Goal: Task Accomplishment & Management: Use online tool/utility

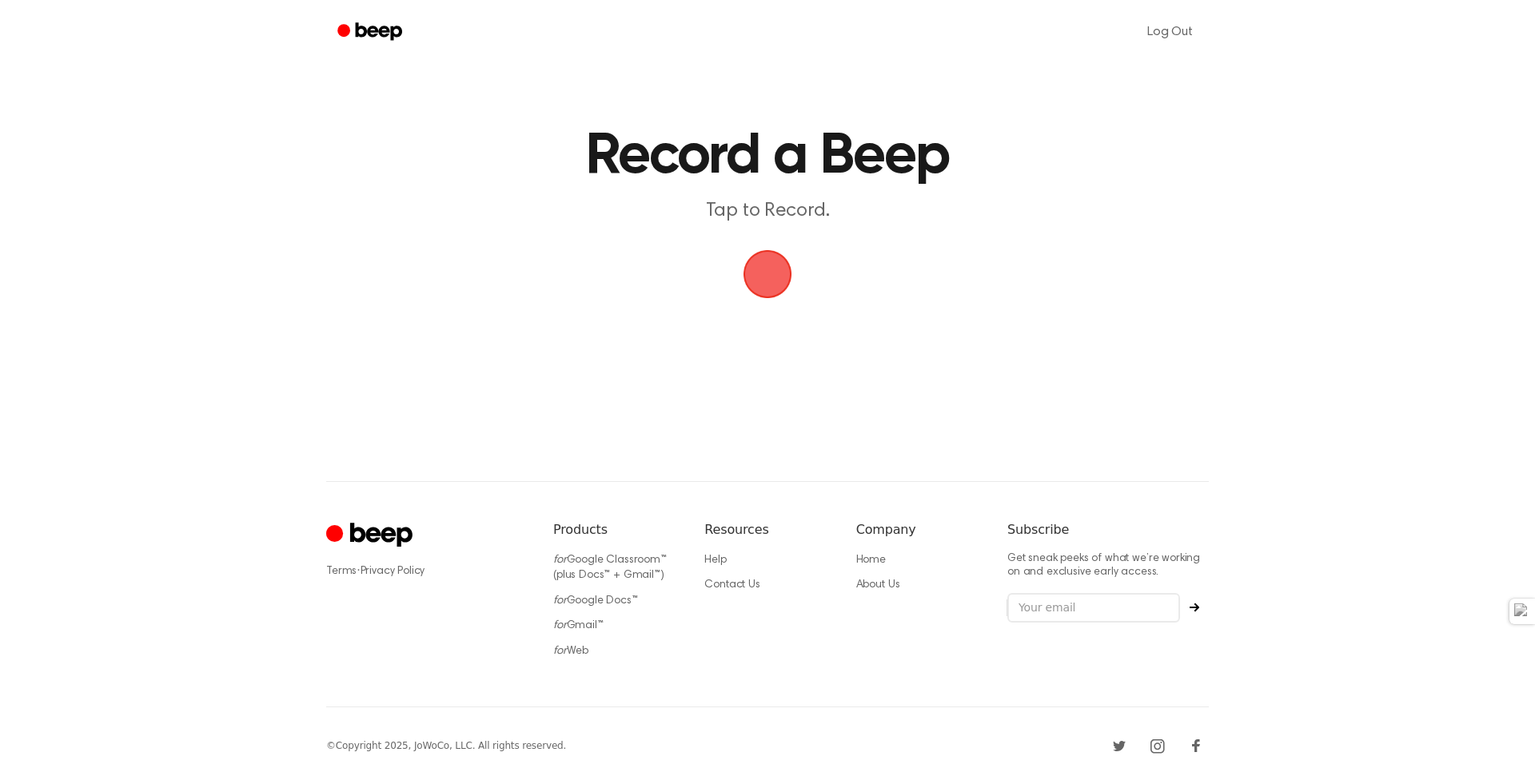
click at [783, 252] on span "button" at bounding box center [767, 273] width 45 height 45
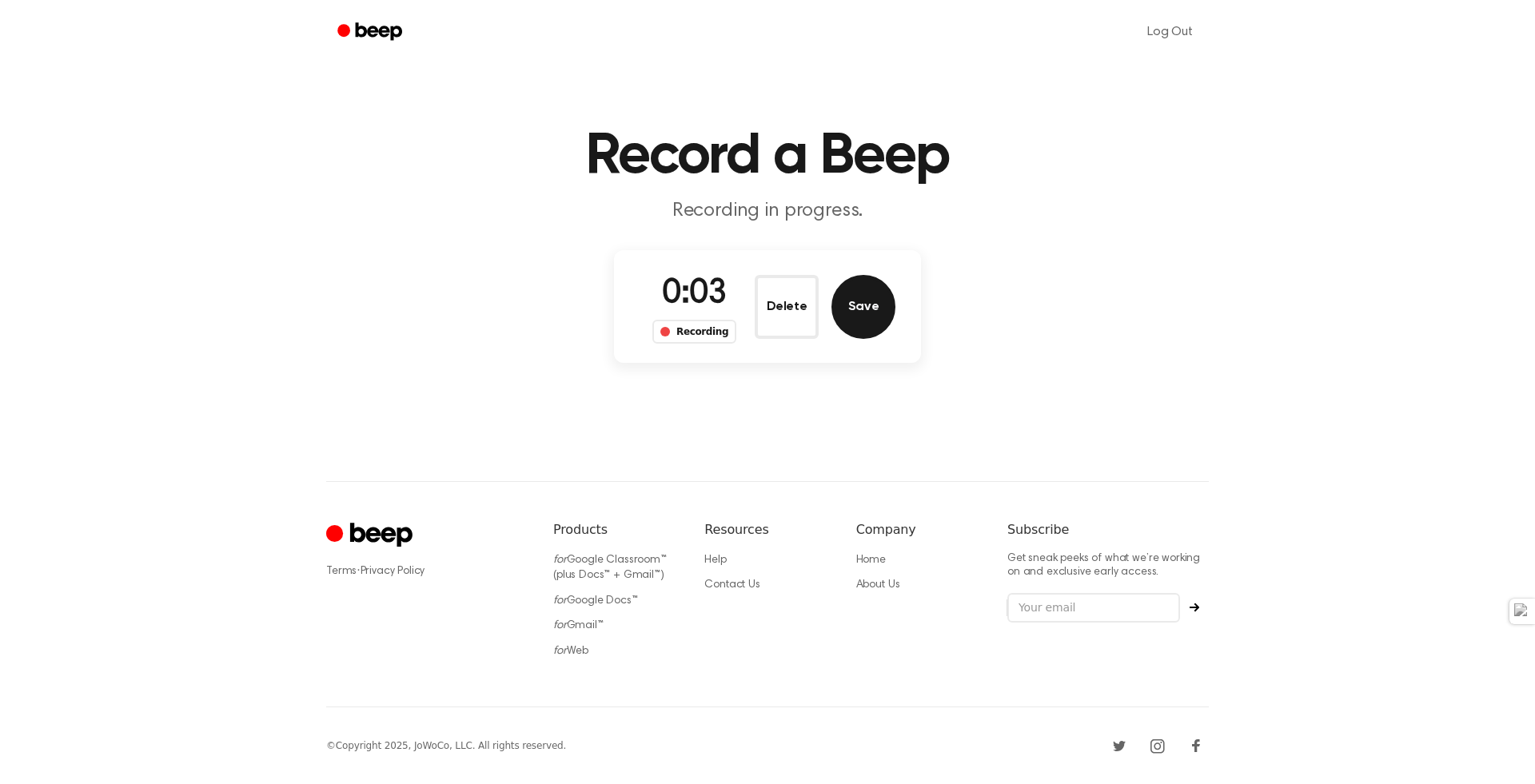
click at [869, 312] on button "Save" at bounding box center [863, 307] width 64 height 64
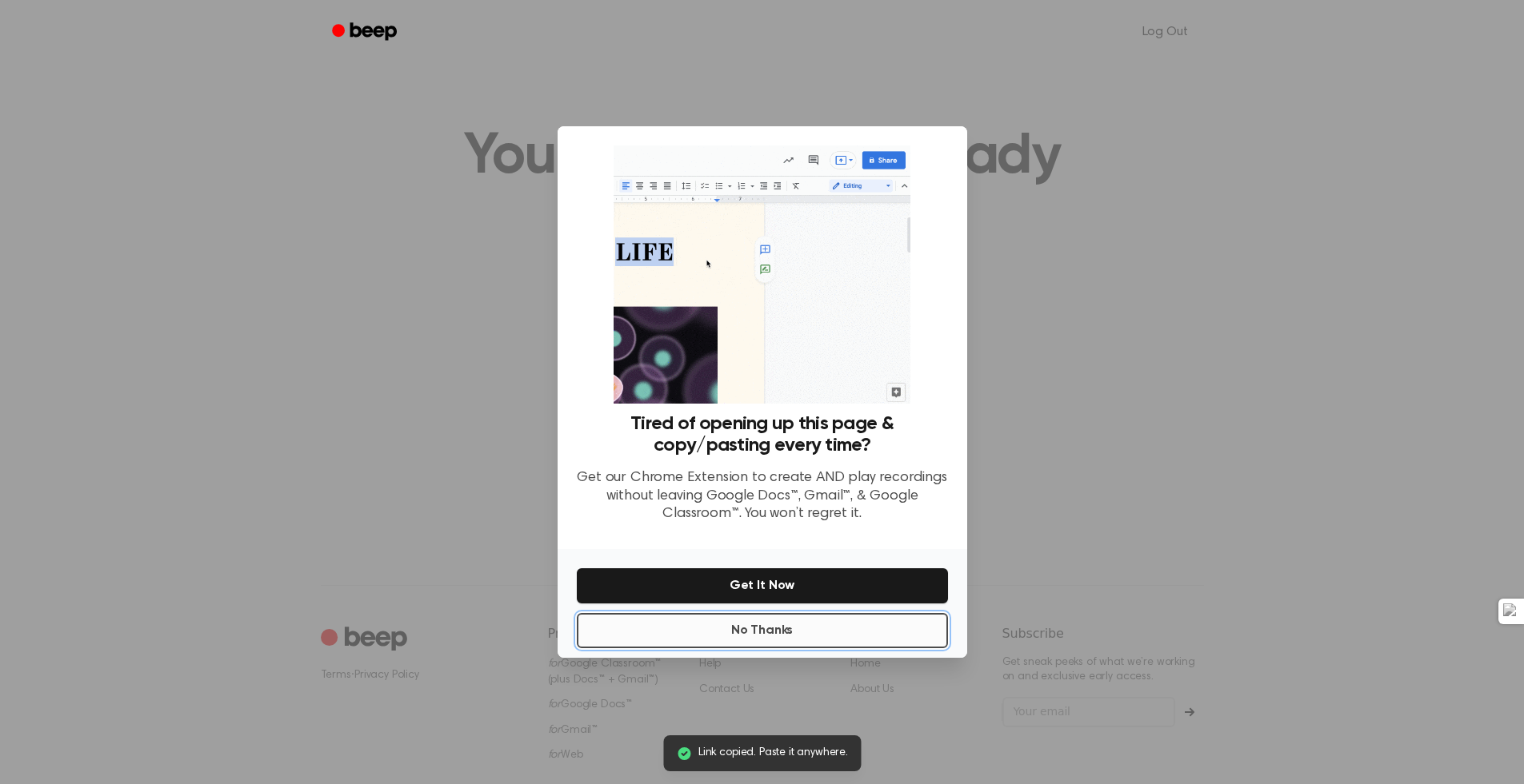
click at [811, 630] on button "No Thanks" at bounding box center [762, 630] width 371 height 35
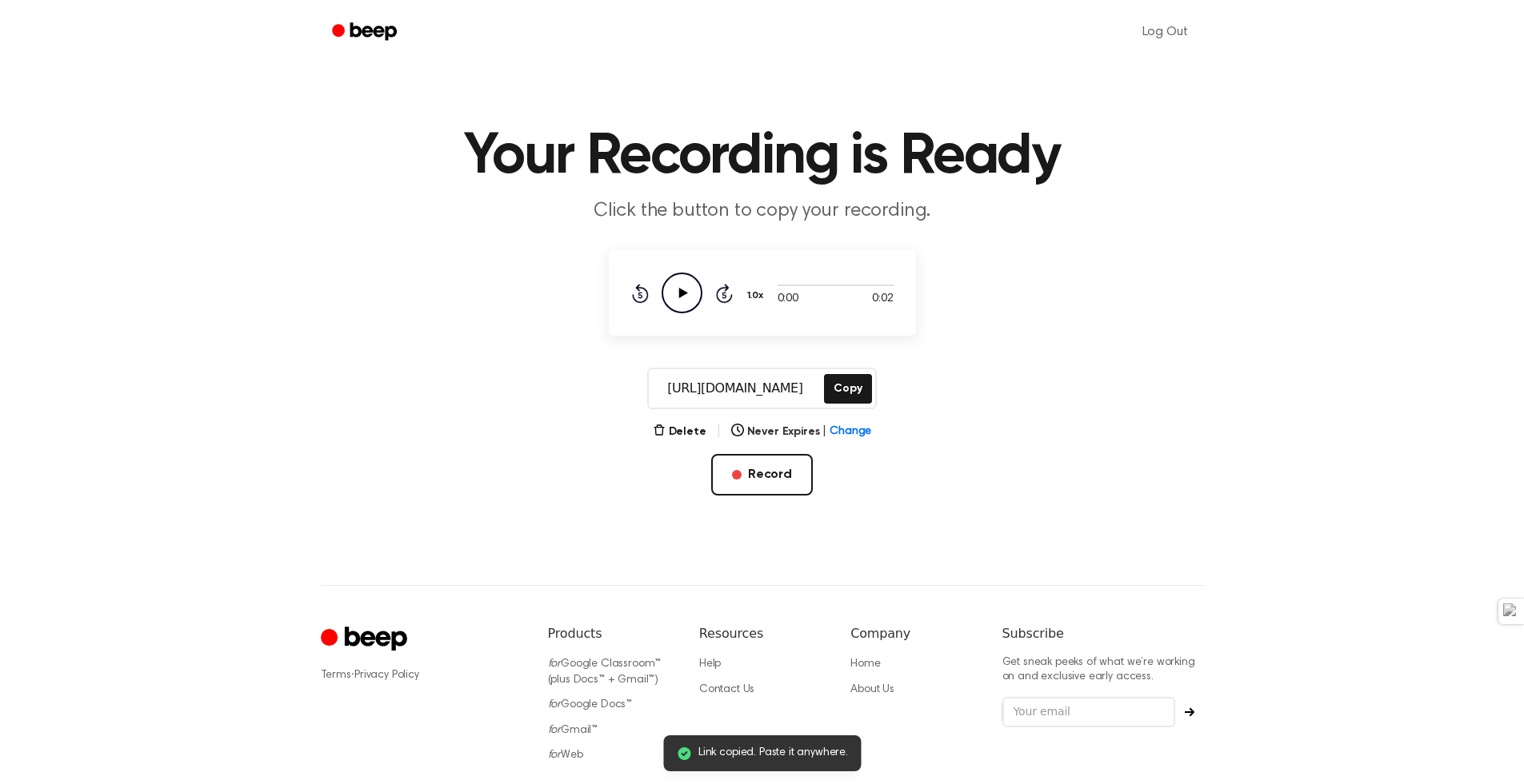
click at [673, 280] on icon "Play Audio" at bounding box center [682, 292] width 41 height 41
click at [688, 427] on button "Delete" at bounding box center [679, 432] width 53 height 17
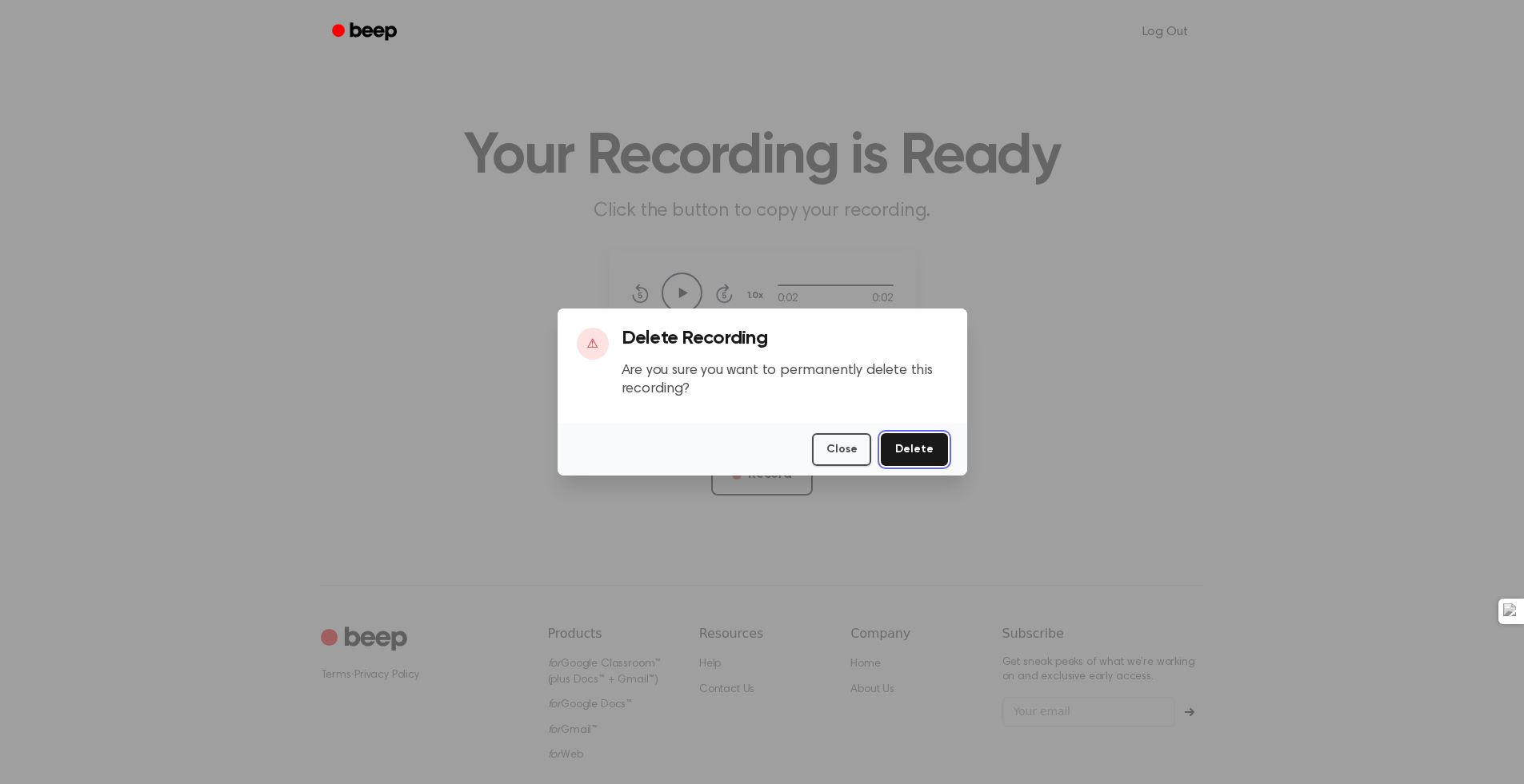
click at [911, 446] on button "Delete" at bounding box center [913, 450] width 66 height 33
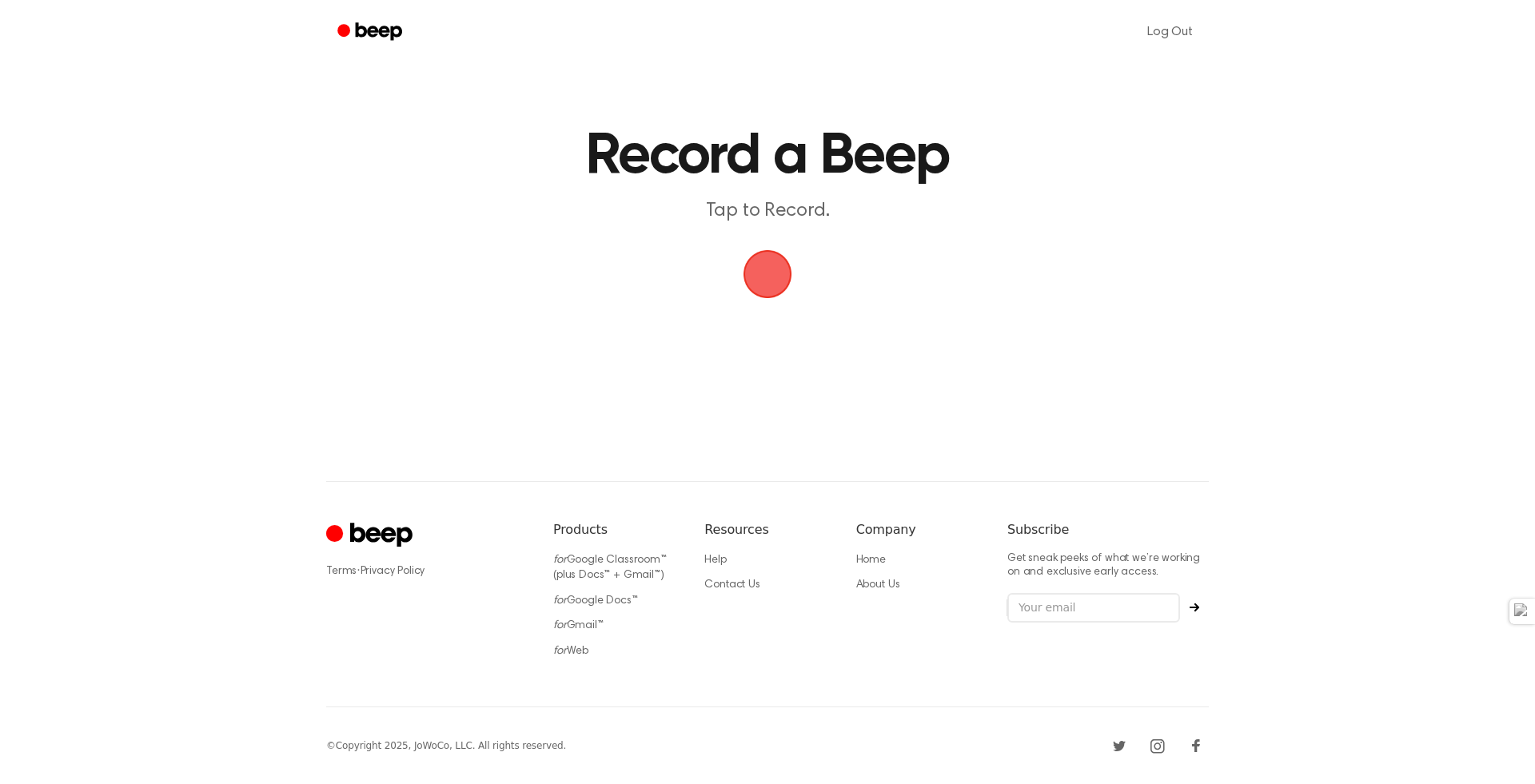
click at [765, 267] on span "button" at bounding box center [768, 274] width 84 height 84
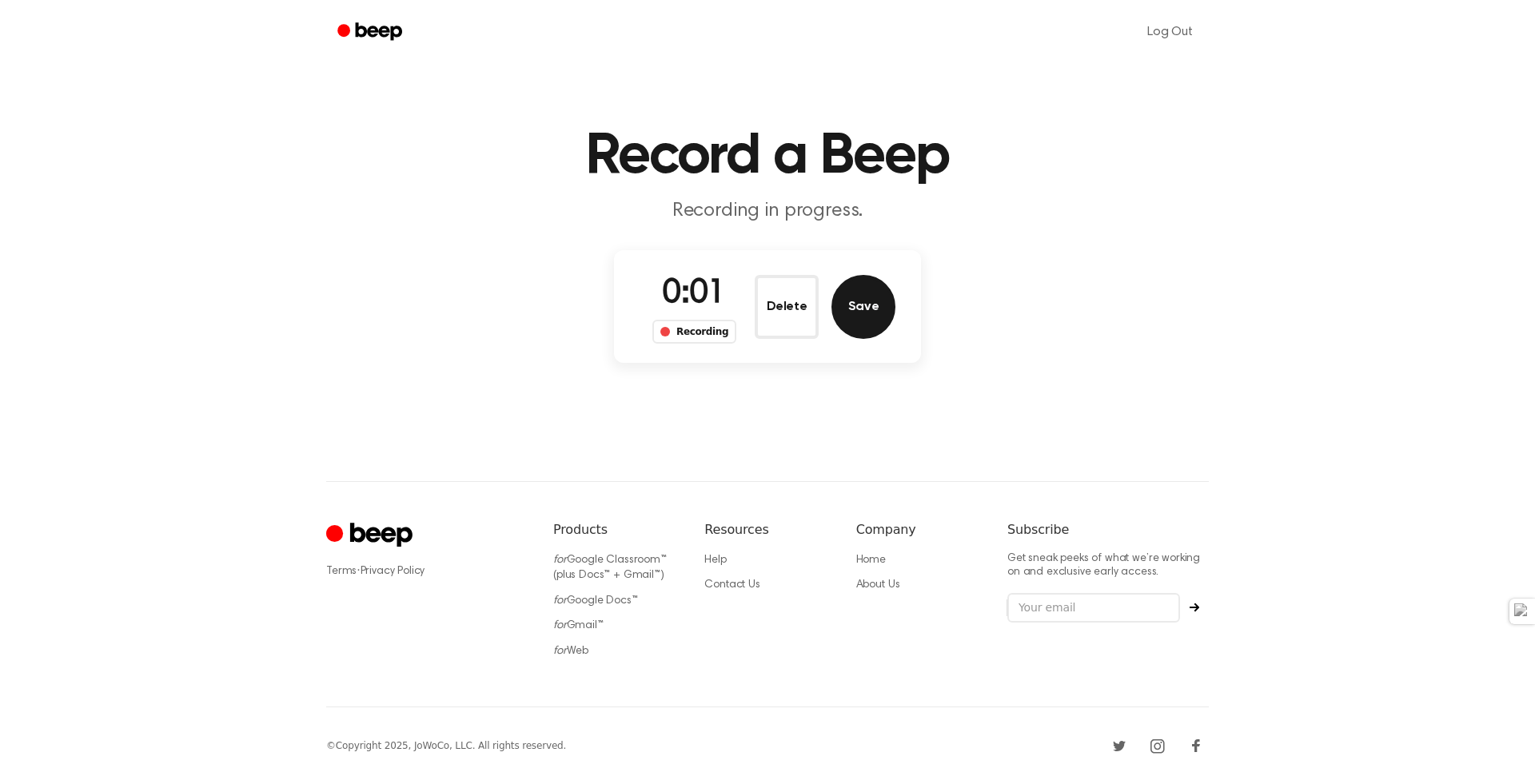
click at [850, 310] on button "Save" at bounding box center [863, 307] width 64 height 64
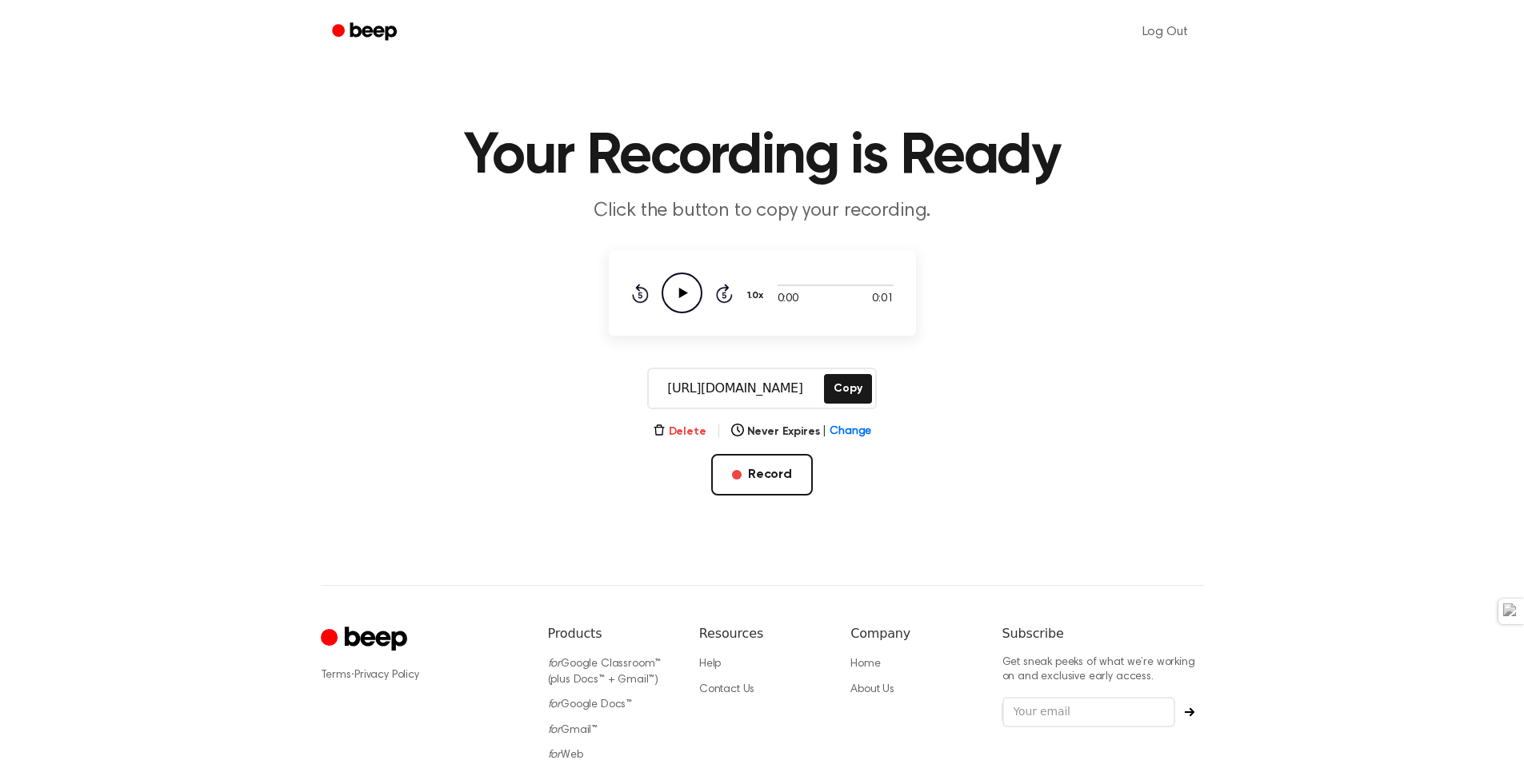
click at [697, 434] on button "Delete" at bounding box center [679, 432] width 53 height 17
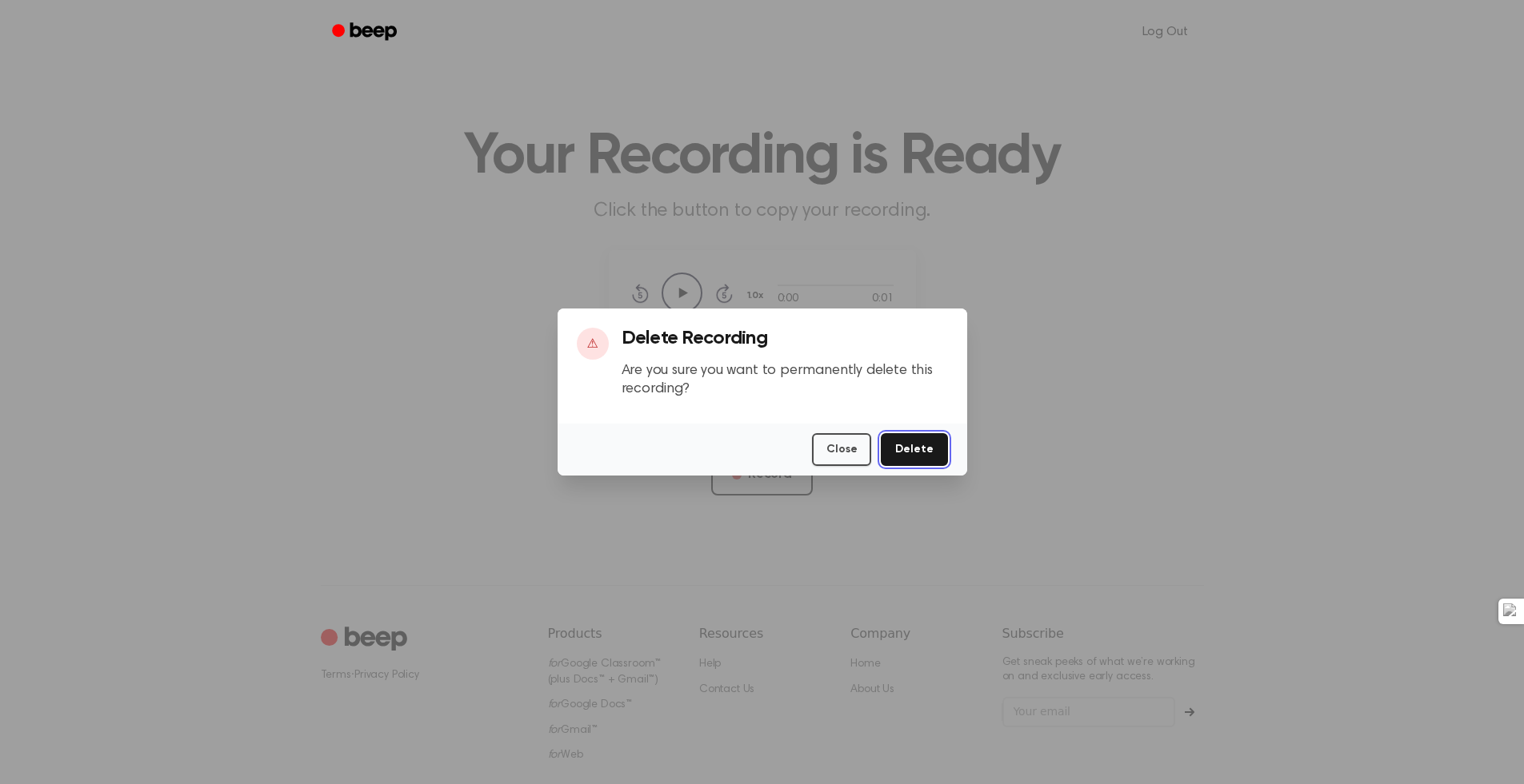
click at [943, 454] on button "Delete" at bounding box center [913, 450] width 66 height 33
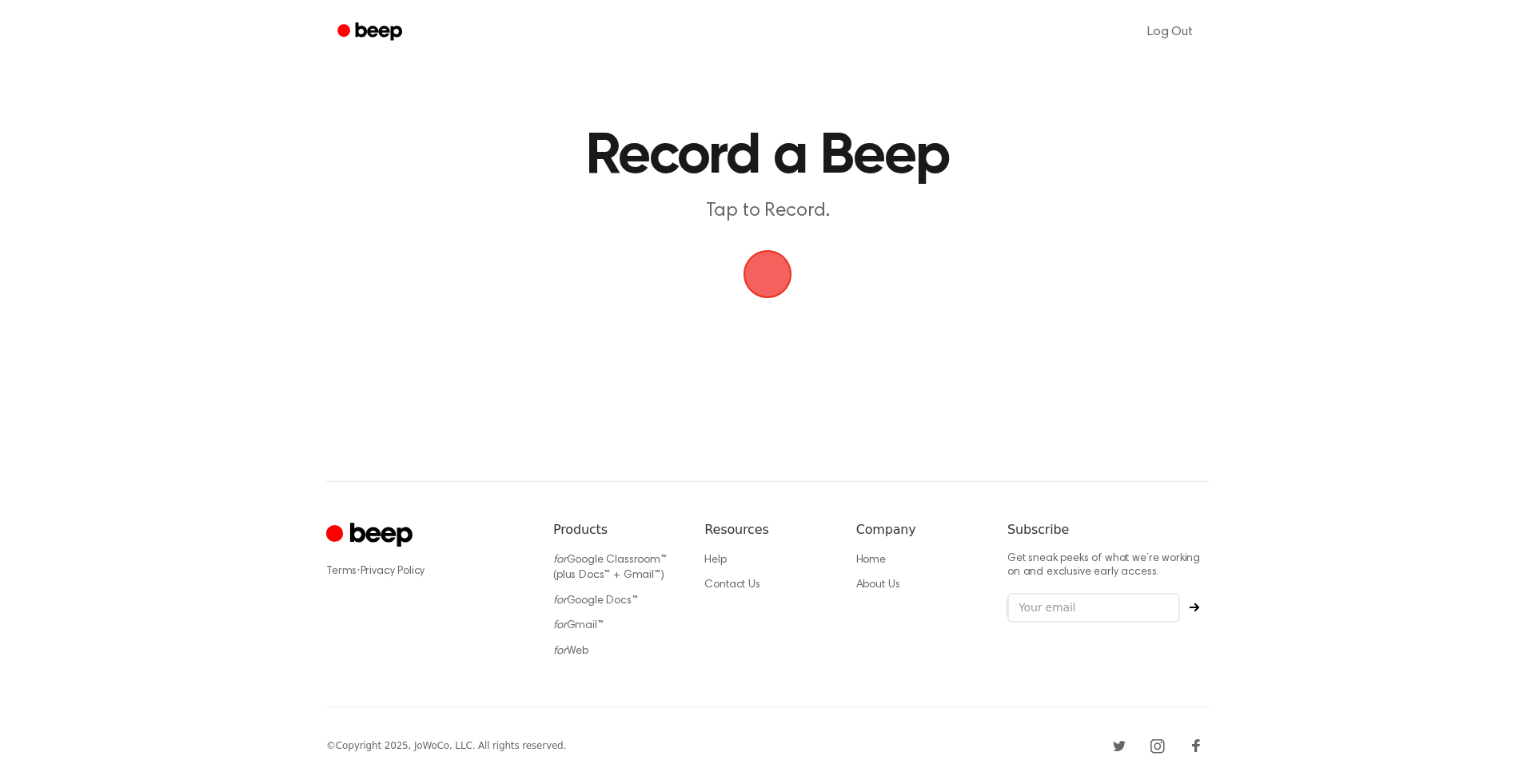
click at [762, 268] on span "button" at bounding box center [767, 273] width 45 height 45
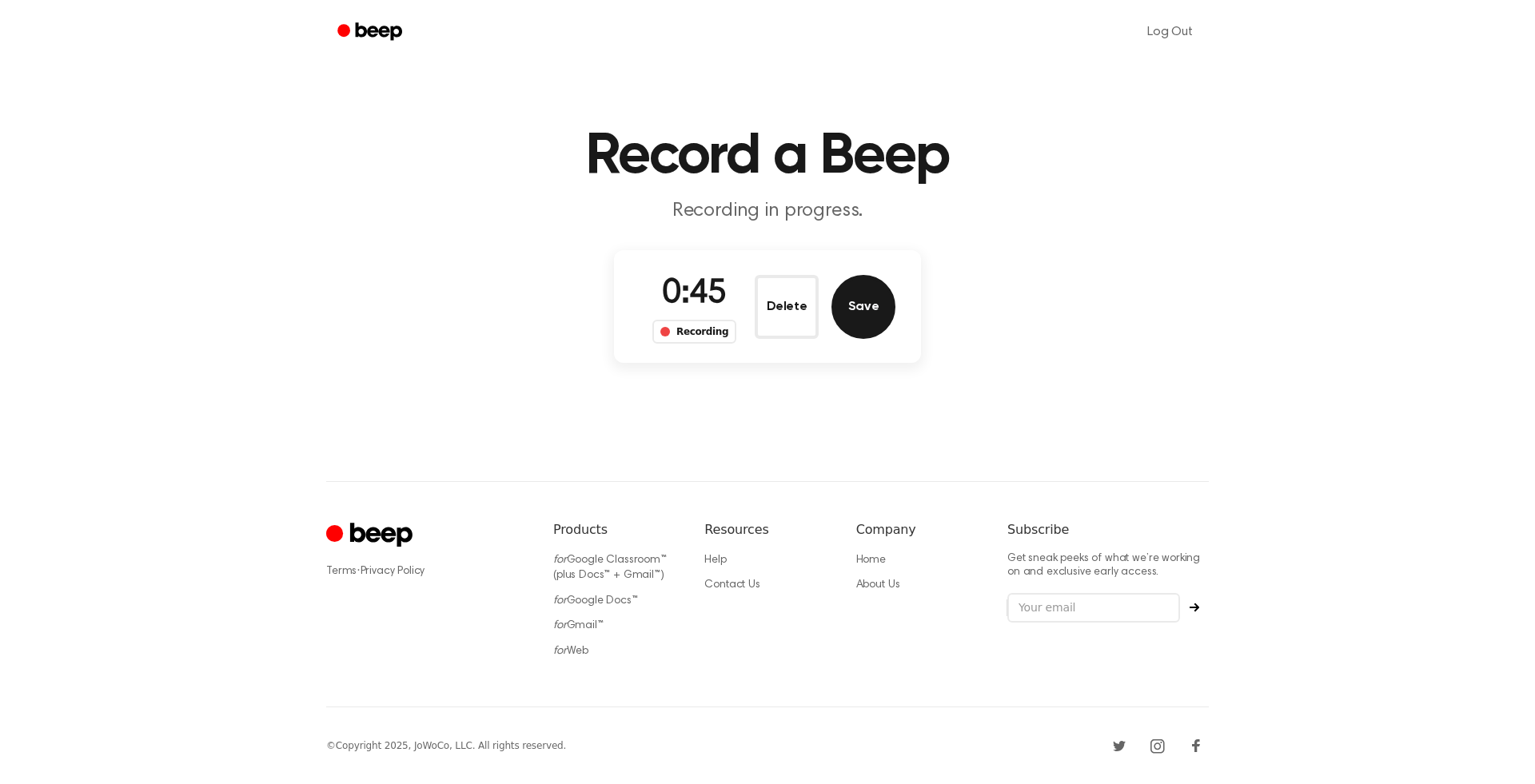
click at [865, 302] on button "Save" at bounding box center [863, 307] width 64 height 64
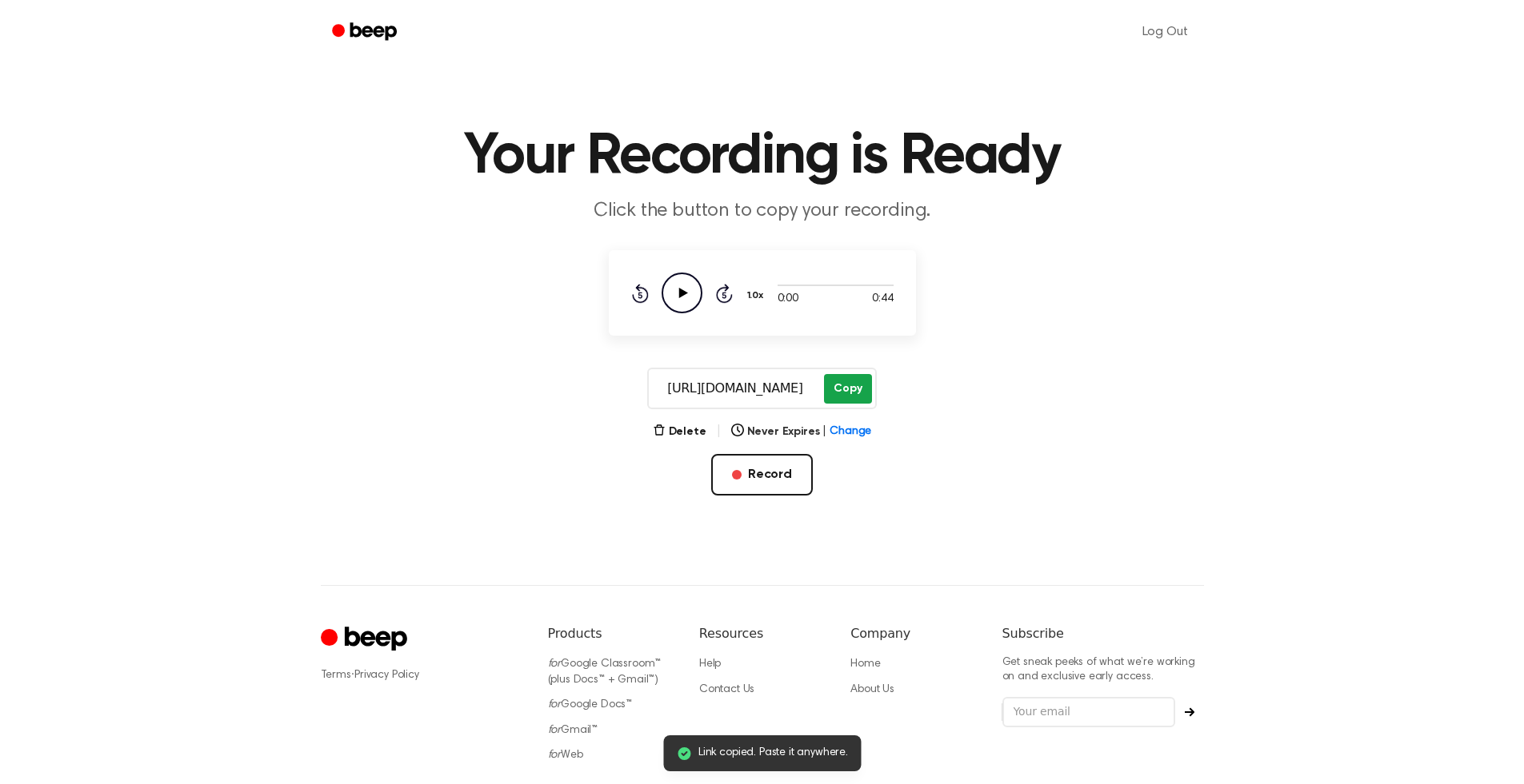
click at [839, 381] on button "Copy" at bounding box center [848, 388] width 47 height 29
